Goal: Information Seeking & Learning: Find specific fact

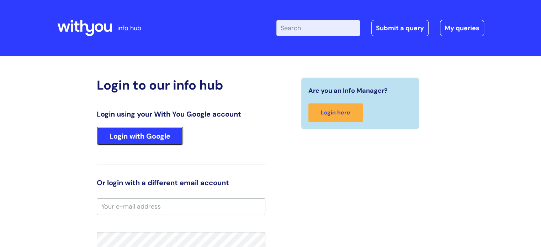
click at [106, 139] on link "Login with Google" at bounding box center [140, 136] width 86 height 19
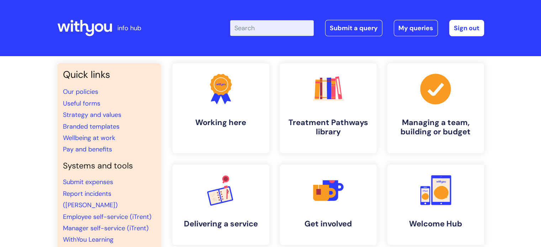
click at [267, 27] on input "Enter your search term here..." at bounding box center [272, 28] width 84 height 16
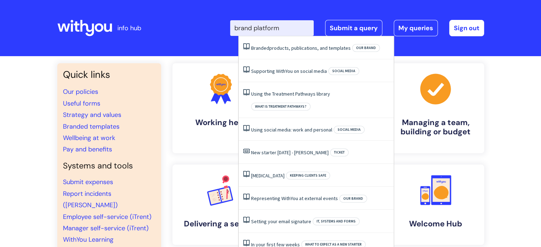
type input "brand platform"
click button "Search" at bounding box center [0, 0] width 0 height 0
